Goal: Entertainment & Leisure: Consume media (video, audio)

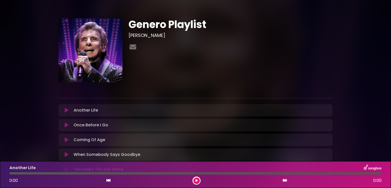
scroll to position [47, 0]
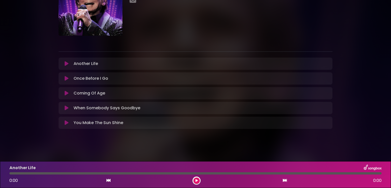
click at [67, 78] on icon at bounding box center [67, 78] width 4 height 5
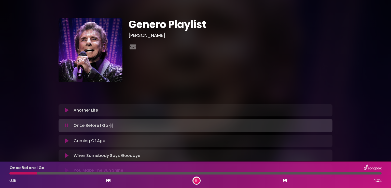
scroll to position [48, 0]
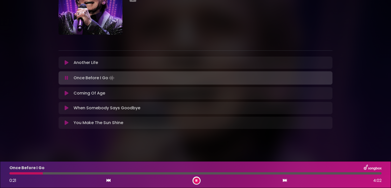
click at [66, 93] on icon at bounding box center [67, 93] width 4 height 5
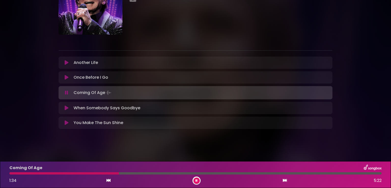
click at [65, 93] on icon at bounding box center [66, 92] width 3 height 5
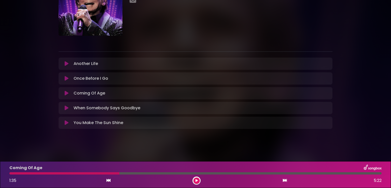
scroll to position [47, 0]
click at [68, 66] on icon at bounding box center [67, 63] width 4 height 5
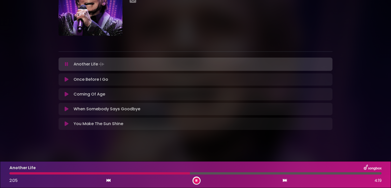
click at [195, 180] on button at bounding box center [197, 181] width 6 height 6
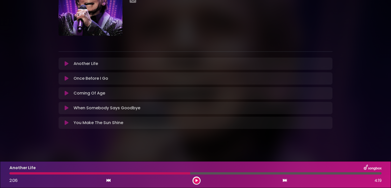
click at [65, 93] on icon at bounding box center [67, 93] width 4 height 5
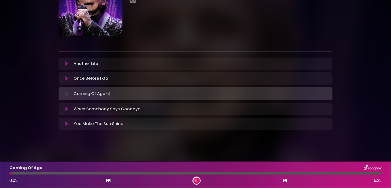
click at [52, 173] on div at bounding box center [195, 173] width 373 height 2
click at [133, 175] on div "Coming Of Age 0:38 5:22" at bounding box center [195, 175] width 379 height 20
click at [136, 175] on div "Coming Of Age 0:38 5:22" at bounding box center [195, 175] width 379 height 20
click at [139, 173] on div at bounding box center [195, 173] width 373 height 2
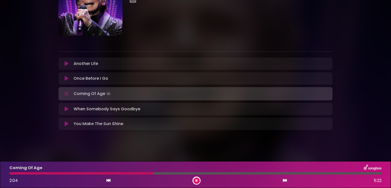
click at [68, 63] on icon at bounding box center [67, 63] width 4 height 5
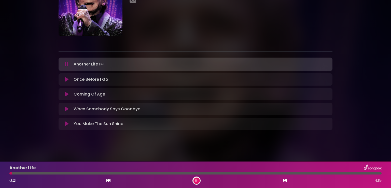
click at [67, 80] on icon at bounding box center [67, 79] width 4 height 5
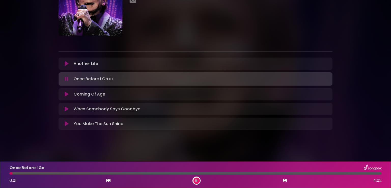
click at [64, 109] on button at bounding box center [67, 109] width 10 height 5
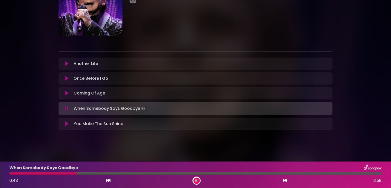
click at [65, 124] on icon at bounding box center [67, 123] width 4 height 5
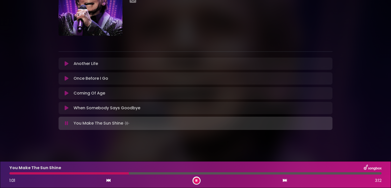
click at [198, 179] on button at bounding box center [197, 181] width 6 height 6
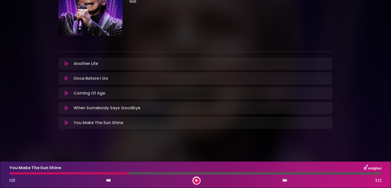
click at [198, 179] on icon at bounding box center [197, 180] width 2 height 3
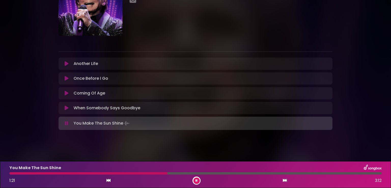
click at [197, 180] on icon at bounding box center [197, 180] width 2 height 3
